Goal: Task Accomplishment & Management: Use online tool/utility

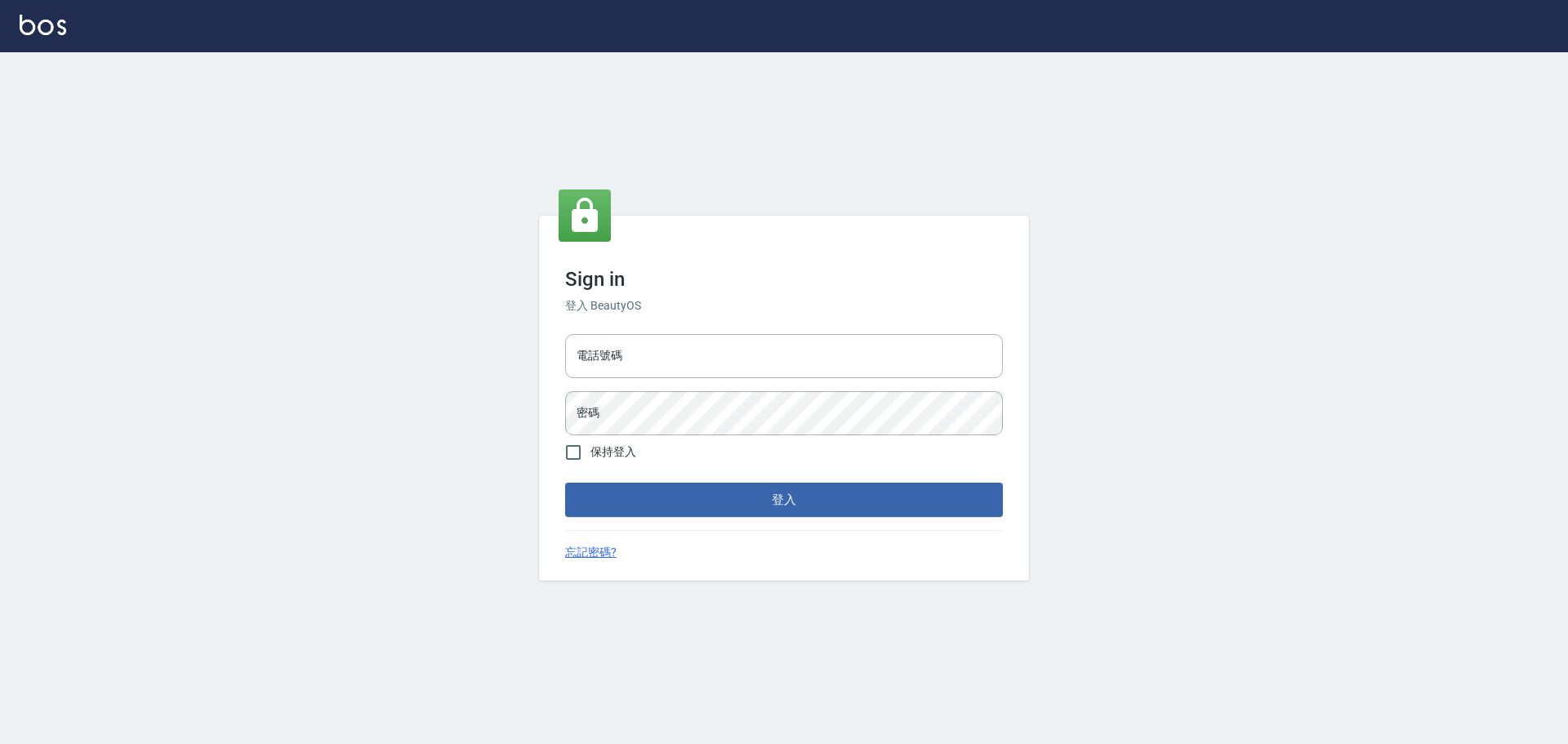
click at [586, 352] on input "電話號碼" at bounding box center [783, 356] width 438 height 44
type input "0922982220"
click at [565, 483] on button "登入" at bounding box center [783, 500] width 438 height 35
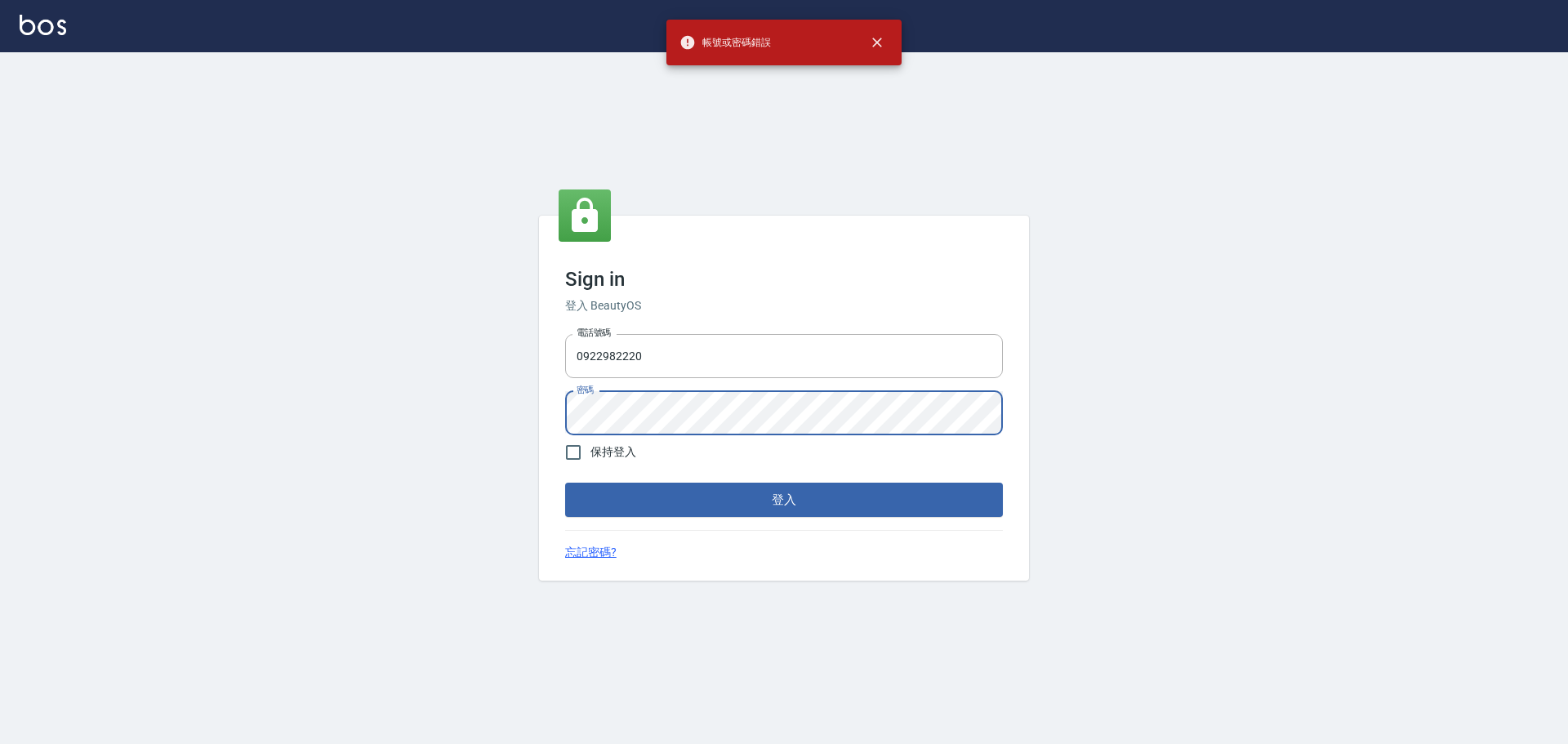
click at [479, 389] on div "Sign in 登入 BeautyOS 電話號碼 [PHONE_NUMBER] 電話號碼 密碼 密碼 保持登入 登入 忘記密碼?" at bounding box center [784, 398] width 1568 height 692
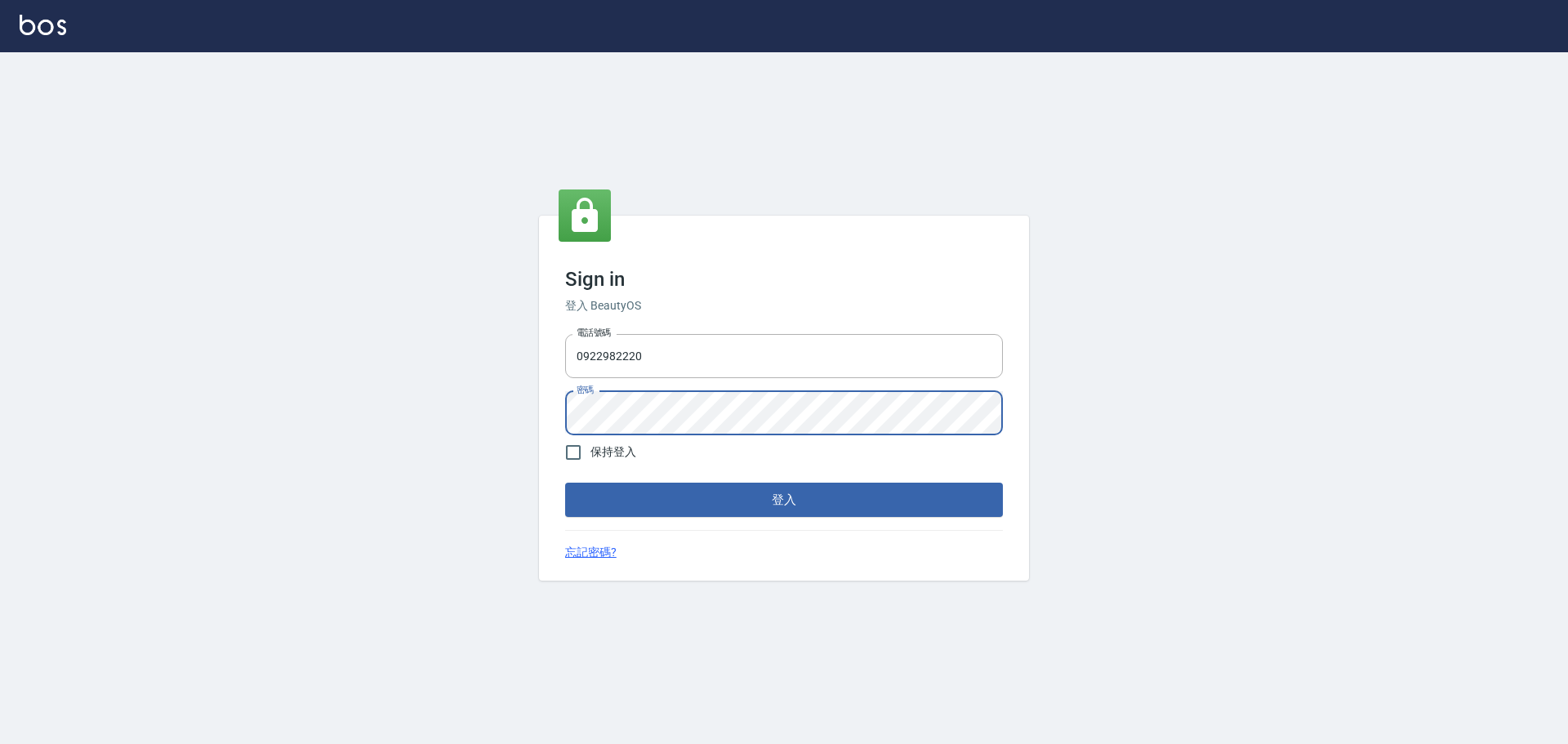
click at [565, 483] on button "登入" at bounding box center [783, 500] width 438 height 35
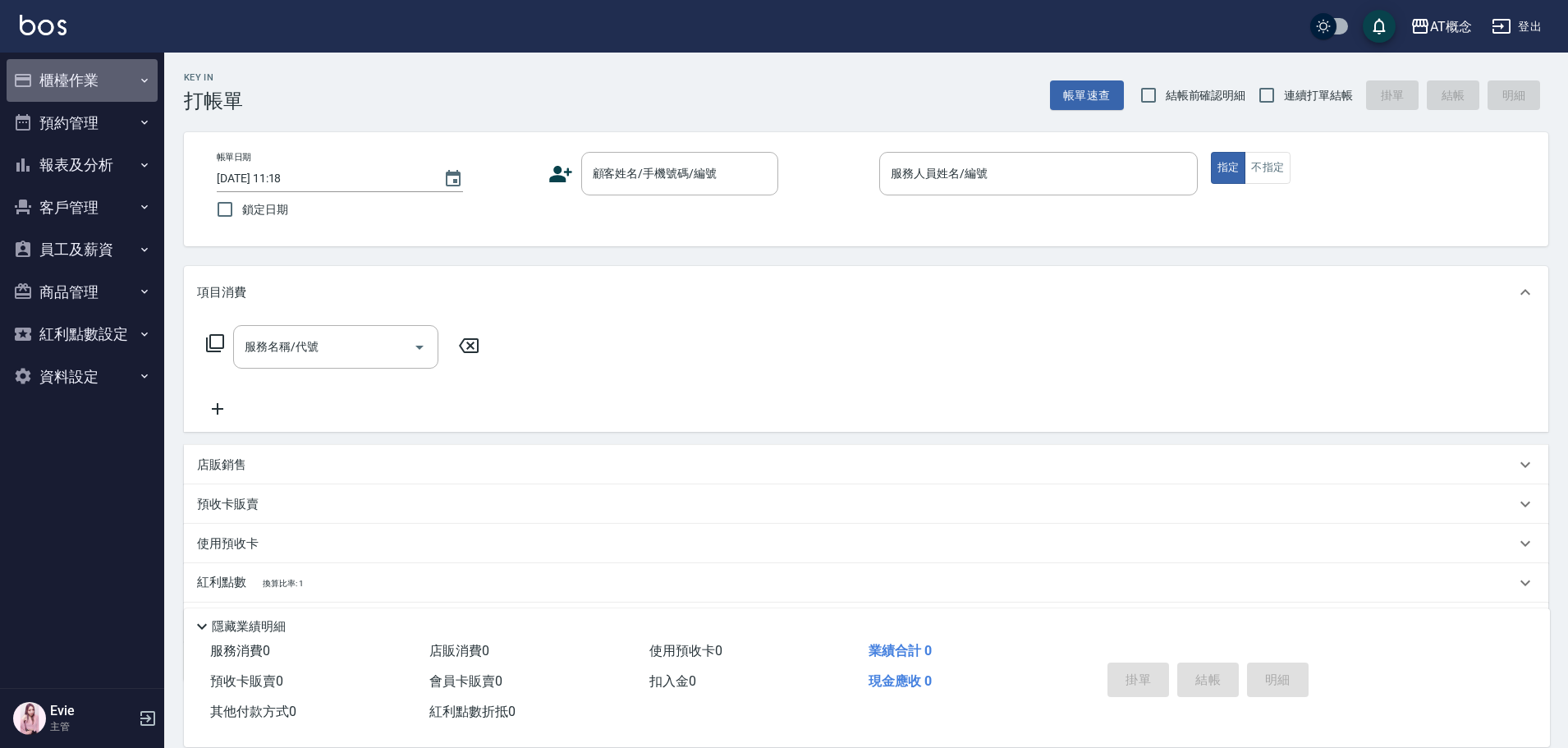
click at [45, 74] on button "櫃檯作業" at bounding box center [82, 80] width 151 height 43
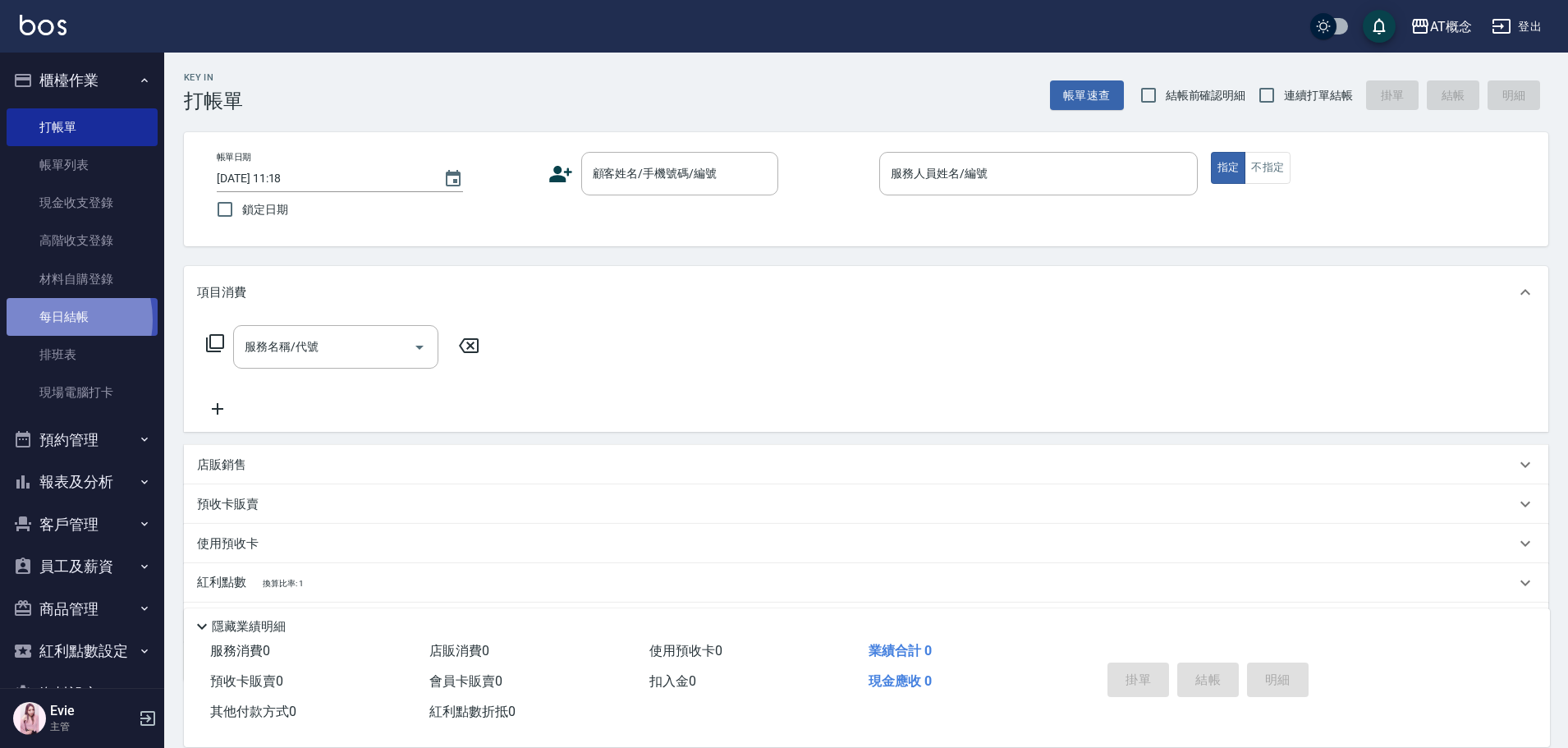
click at [56, 320] on link "每日結帳" at bounding box center [82, 316] width 151 height 38
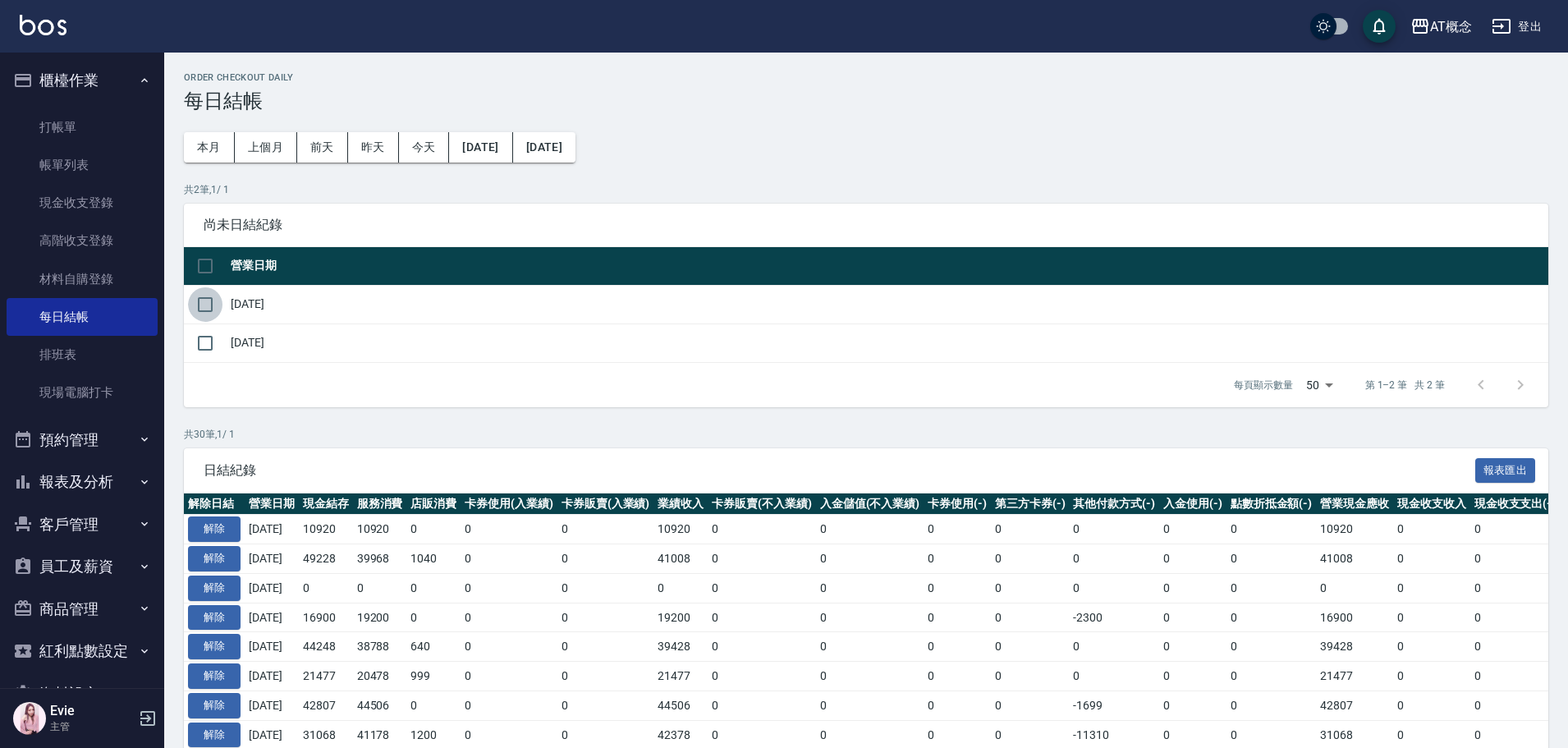
click at [208, 307] on input "checkbox" at bounding box center [205, 305] width 35 height 35
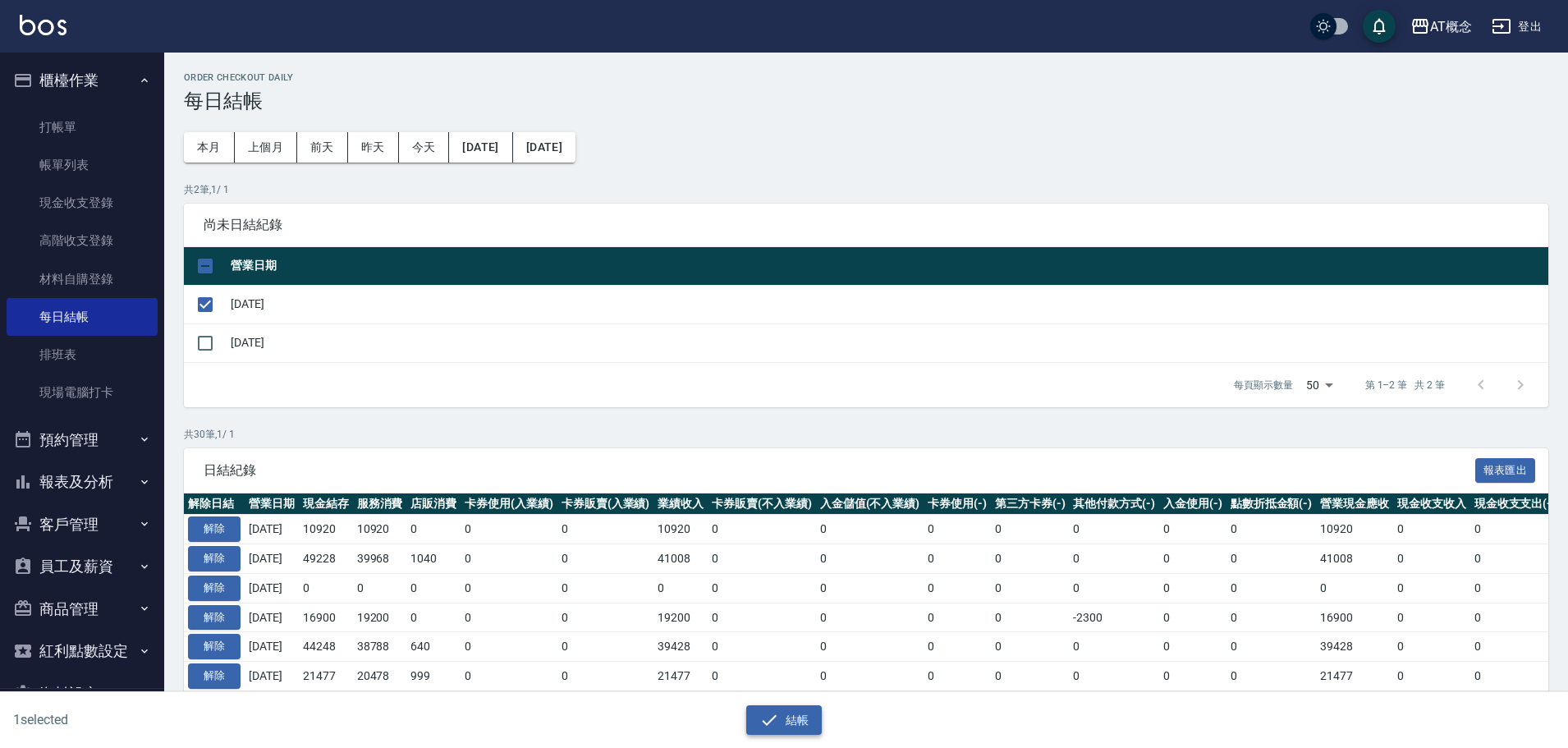
click at [757, 719] on button "結帳" at bounding box center [784, 720] width 76 height 30
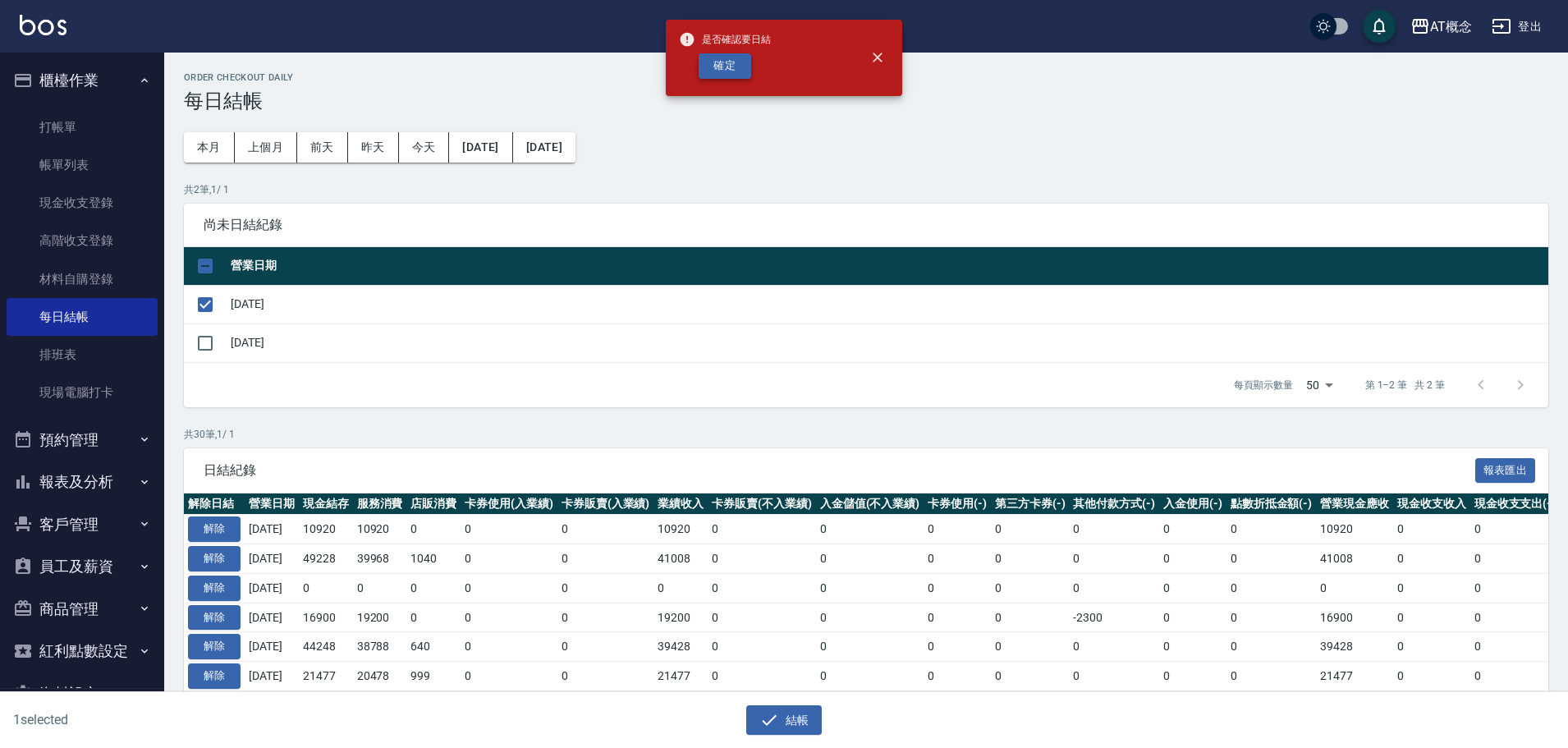
click at [723, 74] on button "確定" at bounding box center [725, 66] width 52 height 25
checkbox input "false"
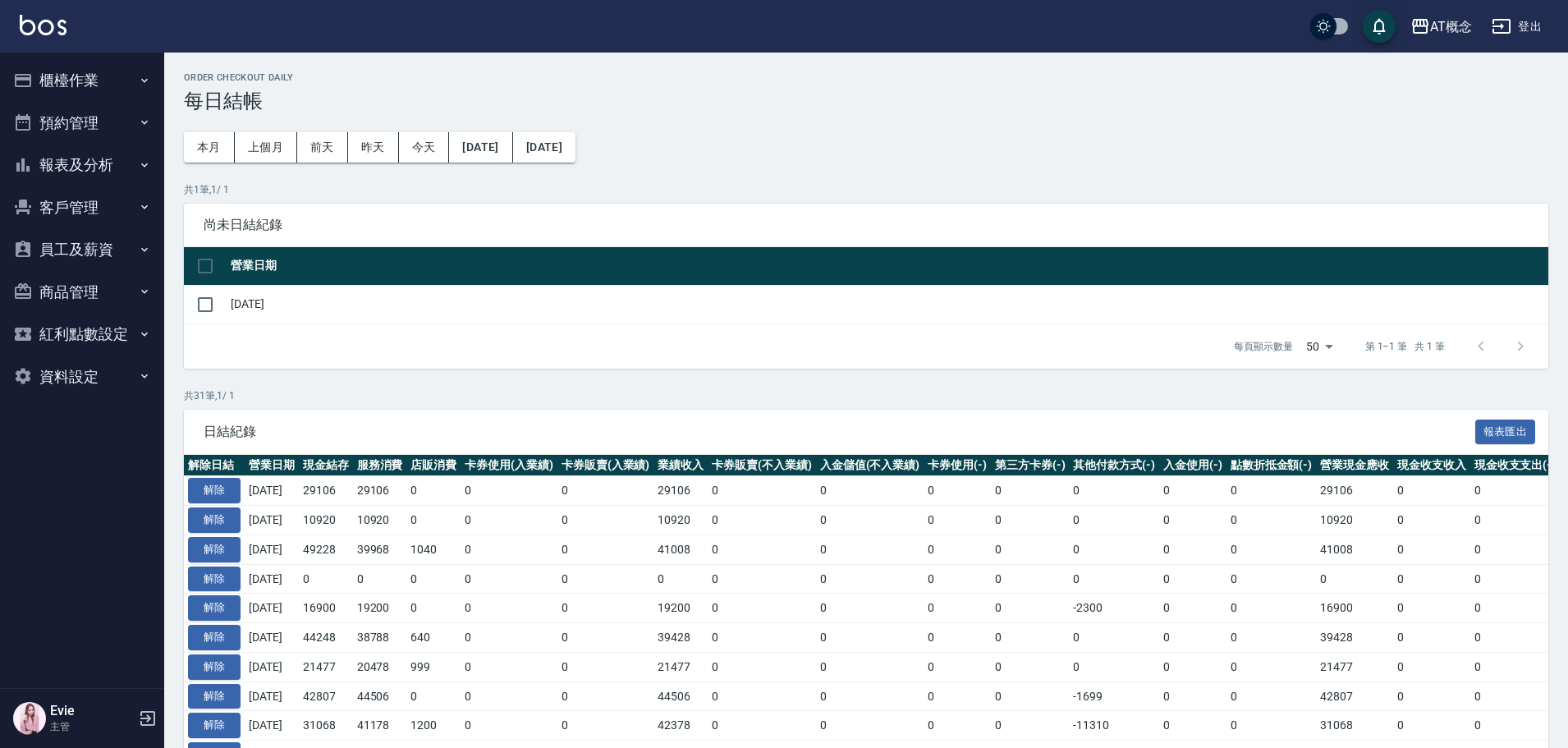
click at [53, 79] on button "櫃檯作業" at bounding box center [82, 80] width 151 height 43
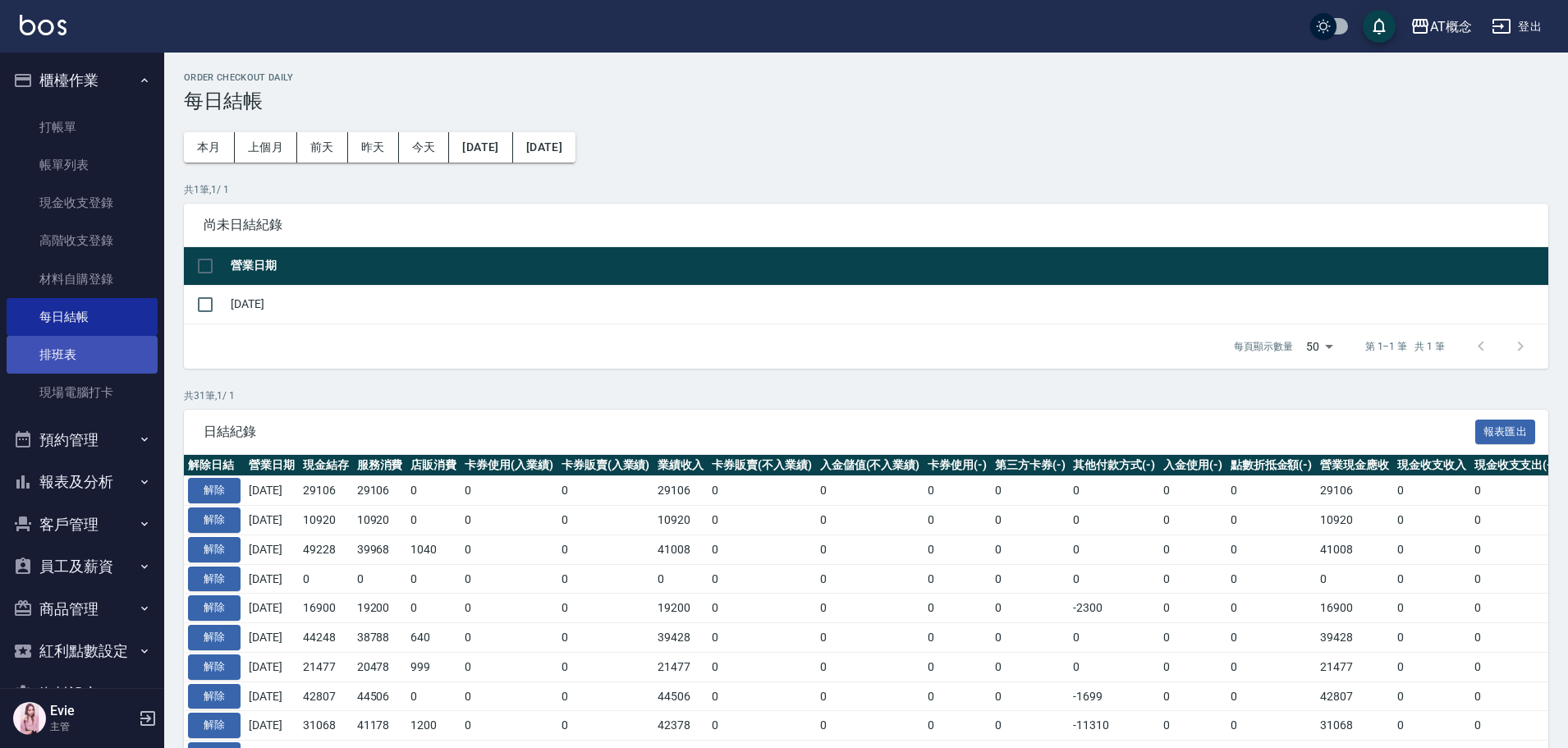
click at [74, 355] on link "排班表" at bounding box center [82, 354] width 151 height 38
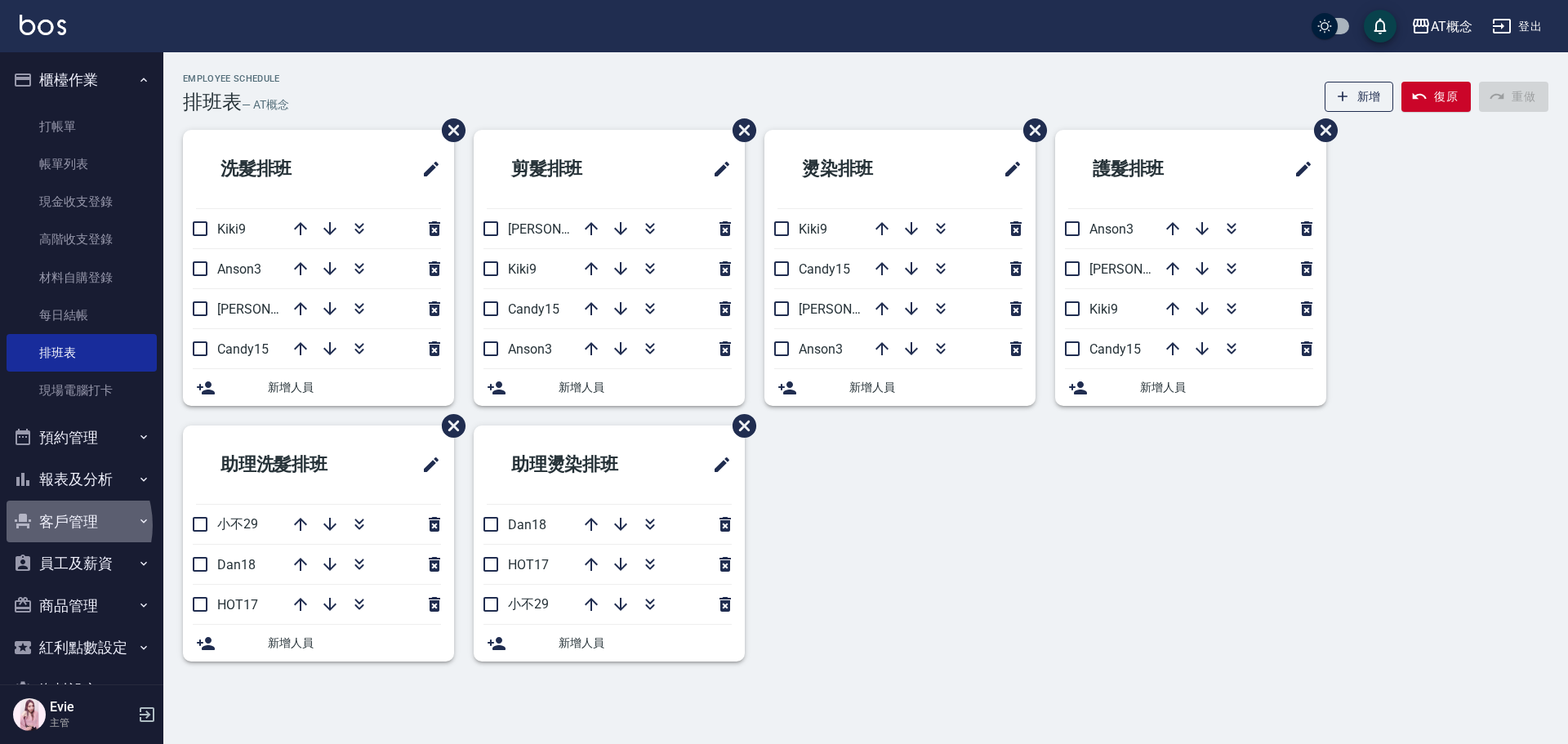
click at [53, 525] on button "客戶管理" at bounding box center [82, 522] width 150 height 42
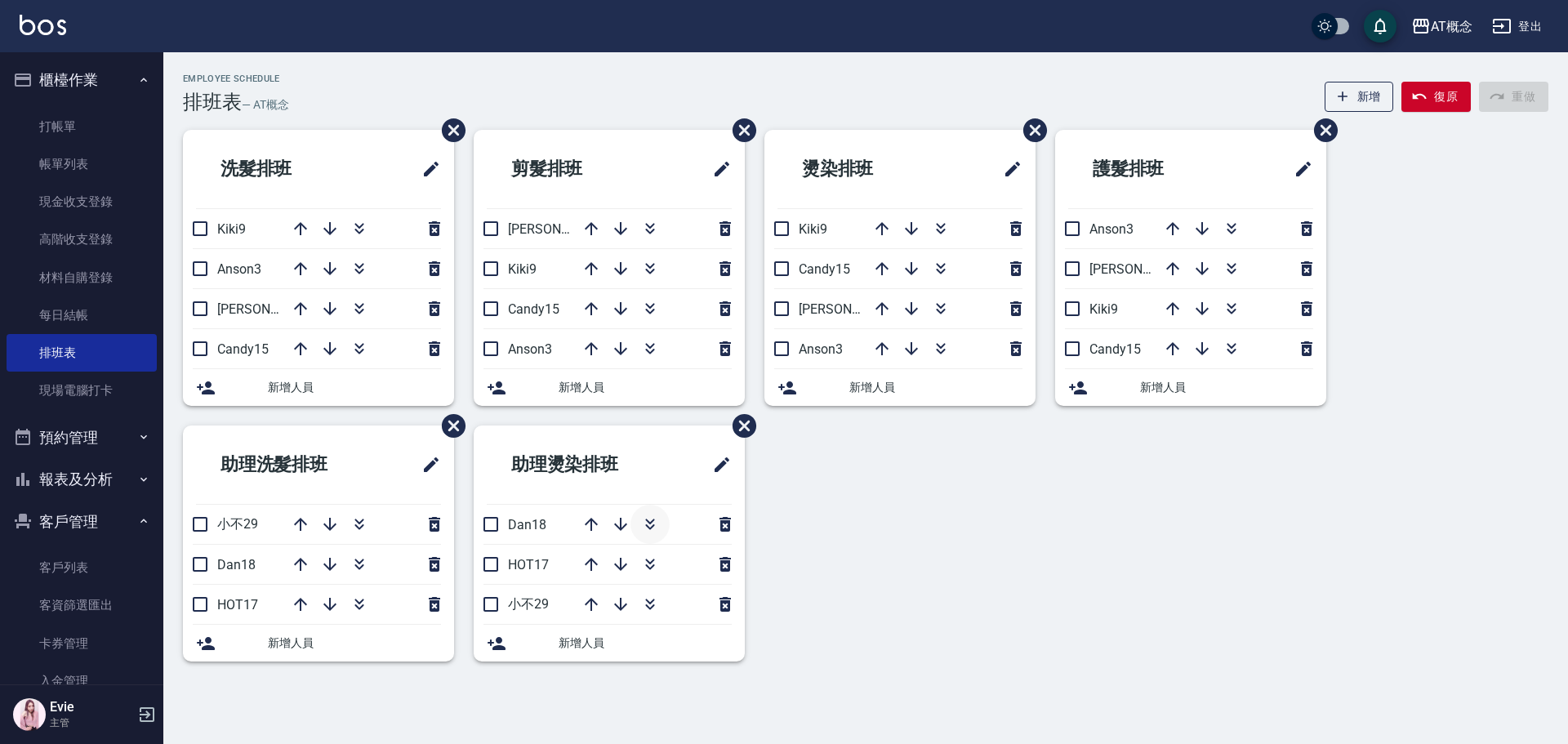
click at [645, 522] on icon "button" at bounding box center [649, 525] width 19 height 19
